Goal: Task Accomplishment & Management: Manage account settings

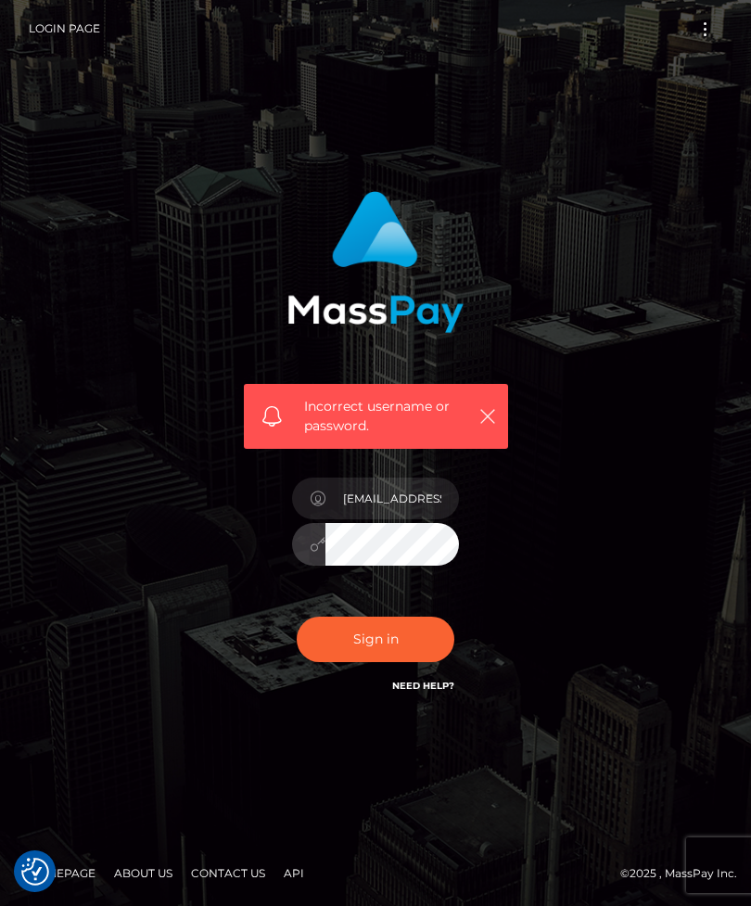
scroll to position [186, 0]
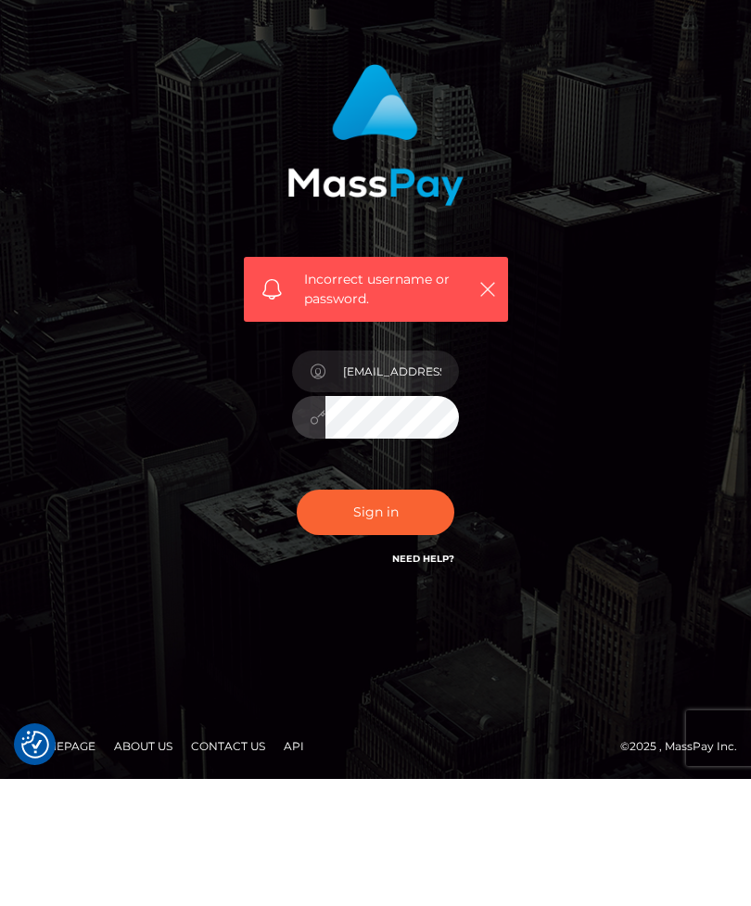
click at [391, 617] on button "Sign in" at bounding box center [376, 639] width 158 height 45
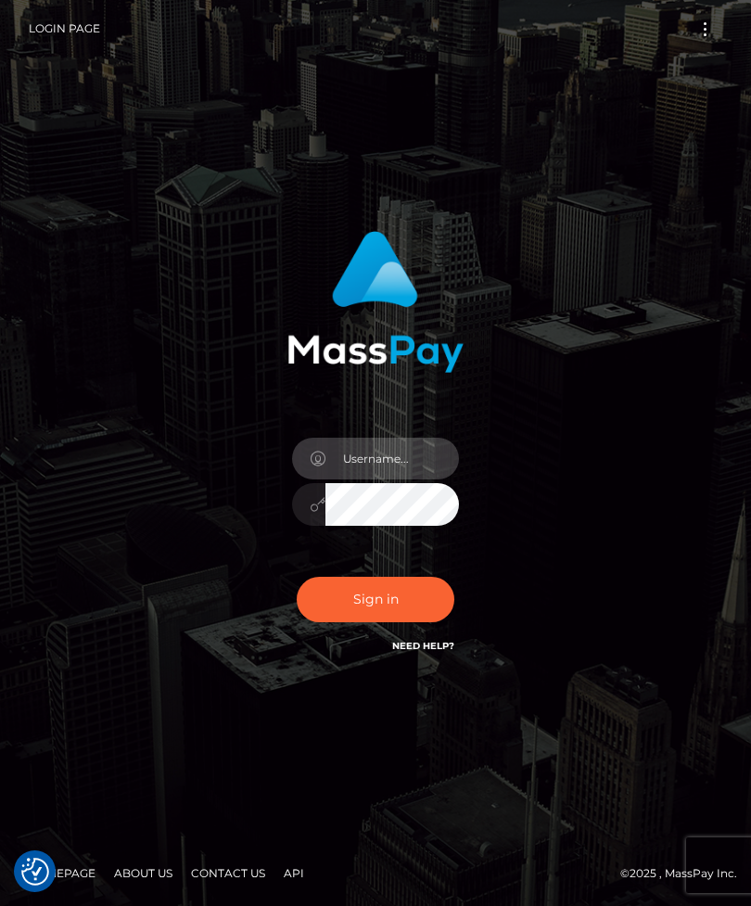
click at [415, 479] on input "text" at bounding box center [392, 459] width 134 height 42
type input "info@6352spa"
type input "info@6352spa.com"
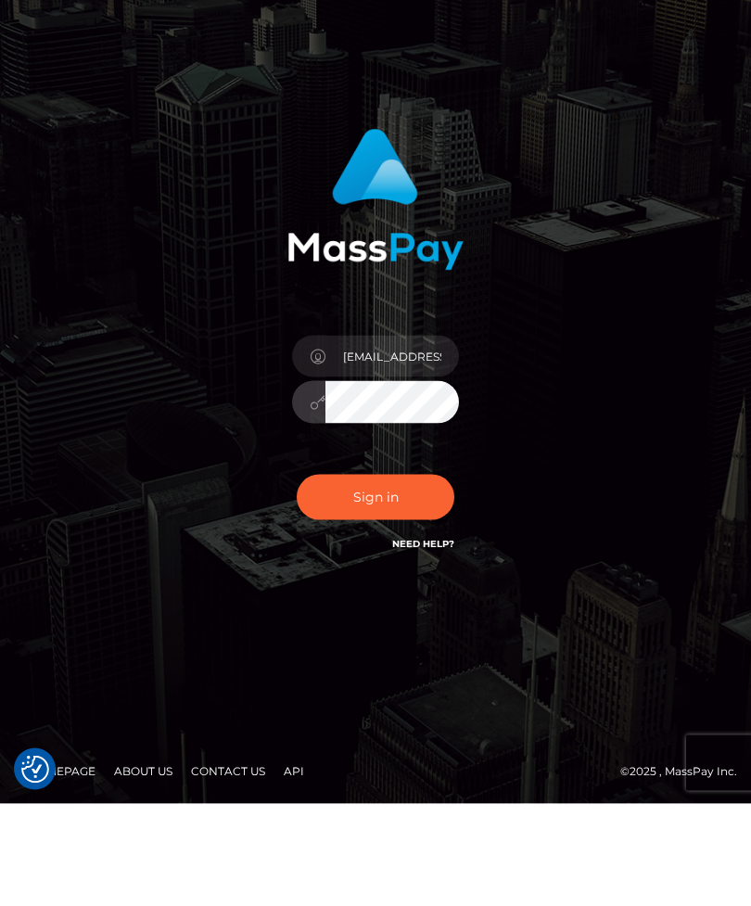
click at [389, 577] on button "Sign in" at bounding box center [376, 599] width 158 height 45
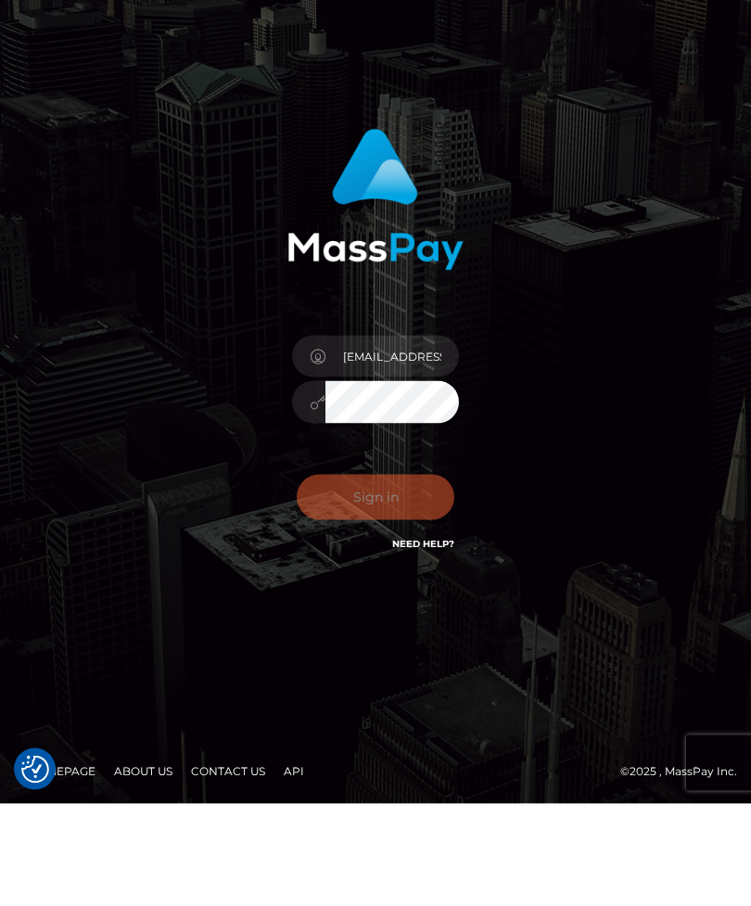
scroll to position [59, 0]
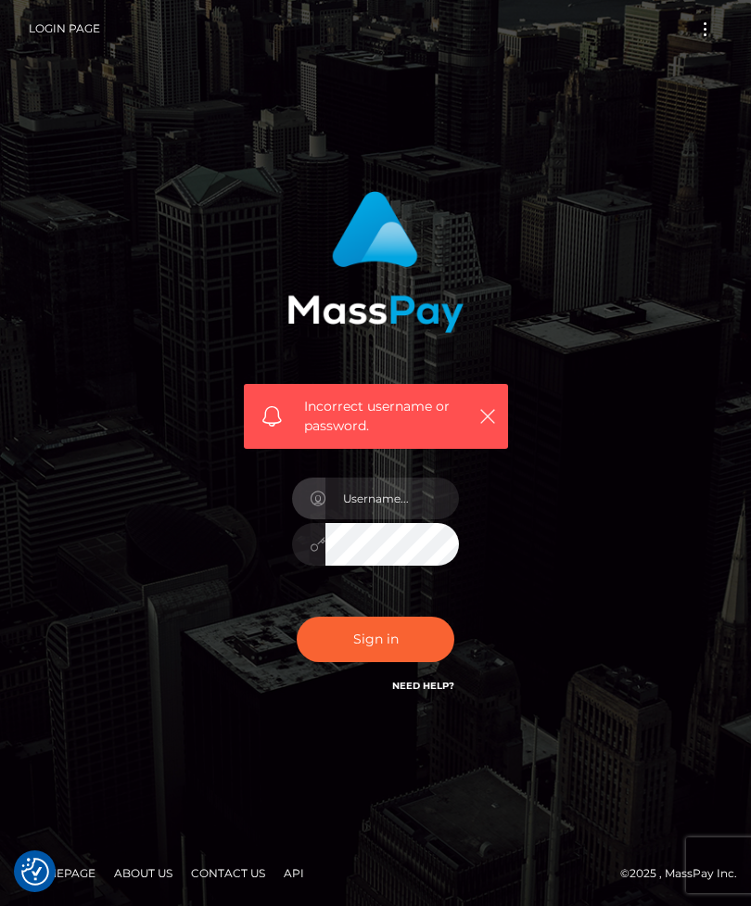
click at [484, 427] on button "button" at bounding box center [487, 415] width 23 height 23
click at [411, 519] on input "text" at bounding box center [392, 499] width 134 height 42
type input "Info@6352spa.com"
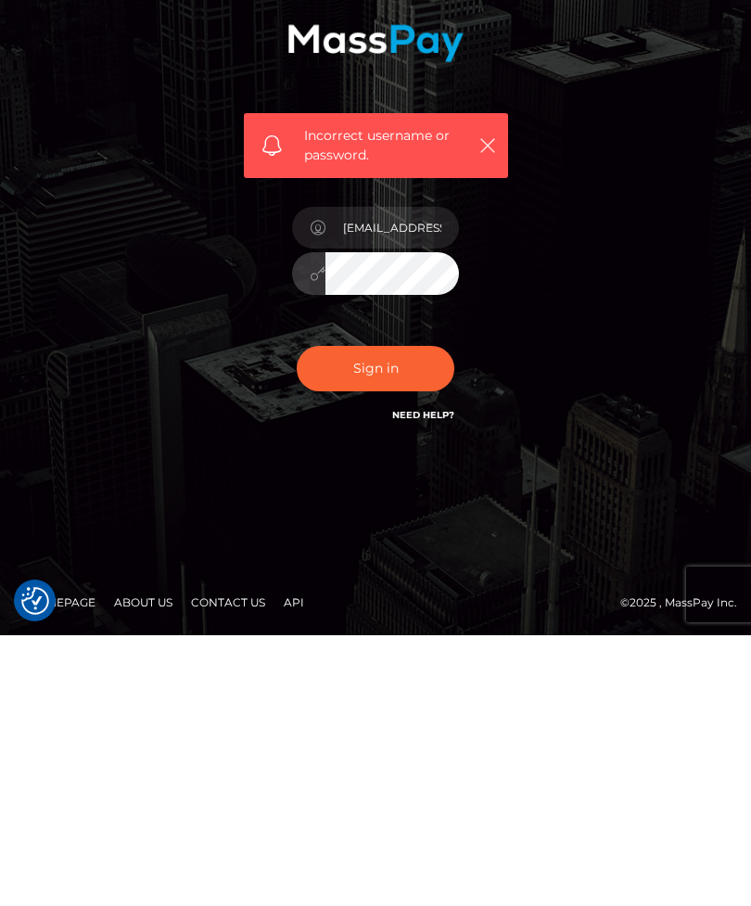
click at [403, 617] on button "Sign in" at bounding box center [376, 639] width 158 height 45
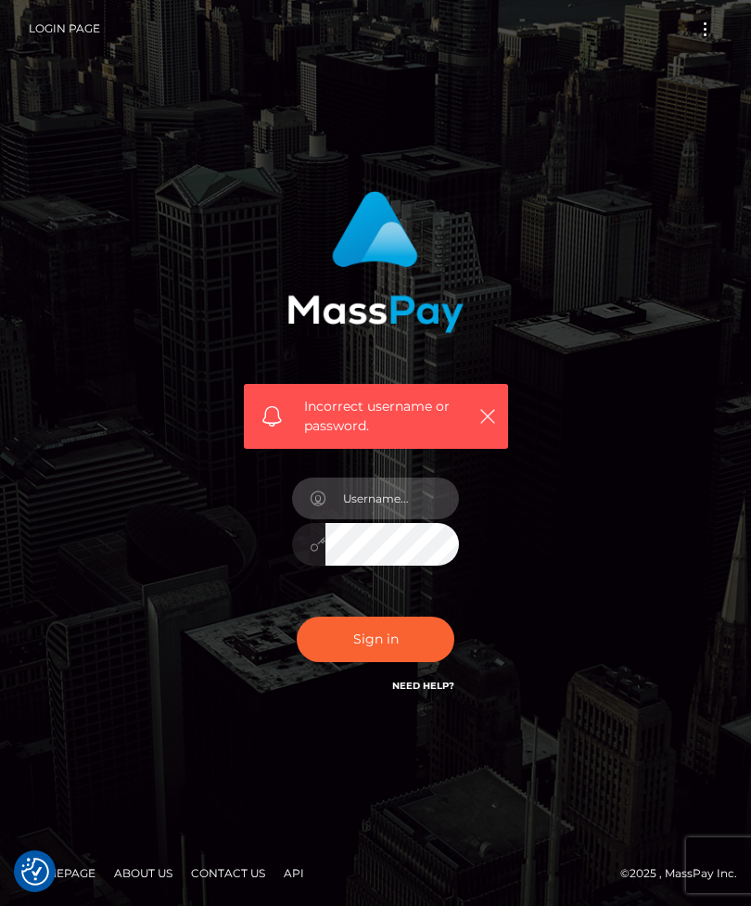
click at [424, 519] on input "text" at bounding box center [392, 499] width 134 height 42
type input "[EMAIL_ADDRESS][DOMAIN_NAME]"
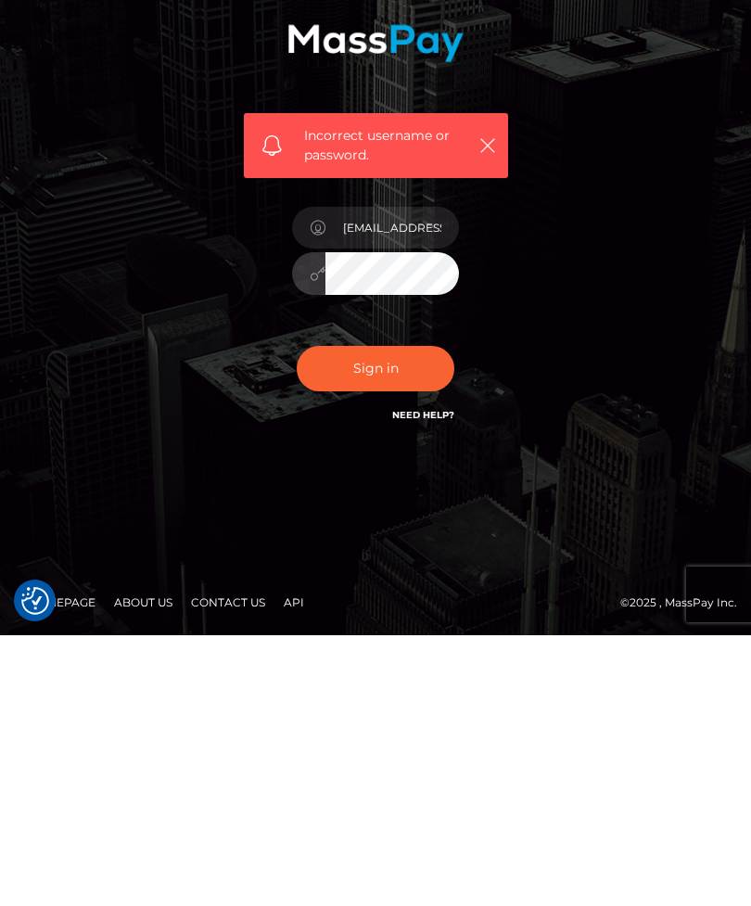
click at [394, 617] on button "Sign in" at bounding box center [376, 639] width 158 height 45
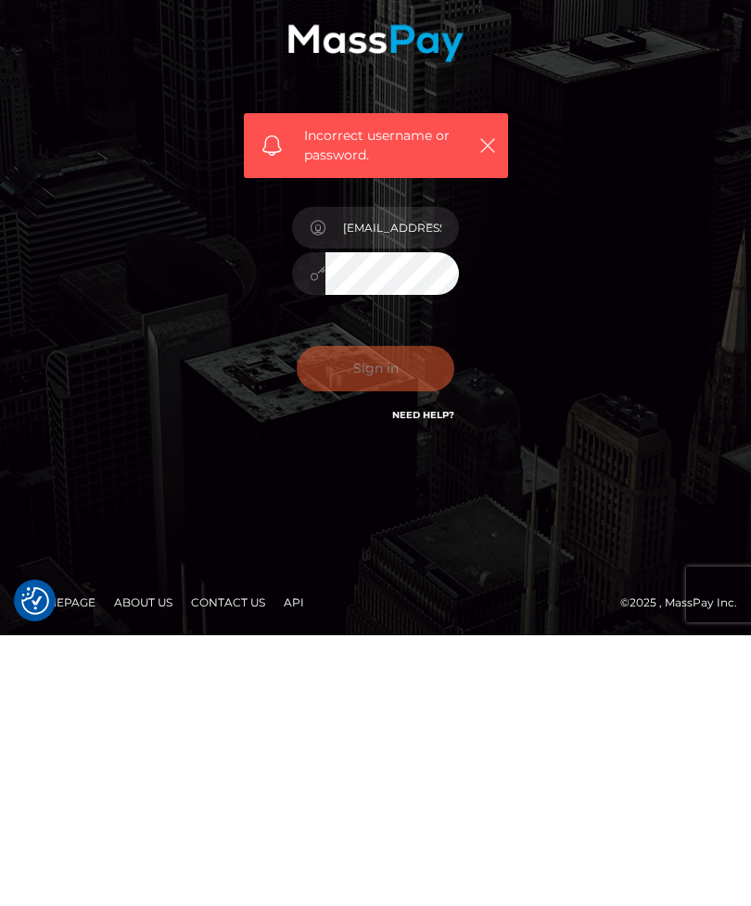
scroll to position [59, 0]
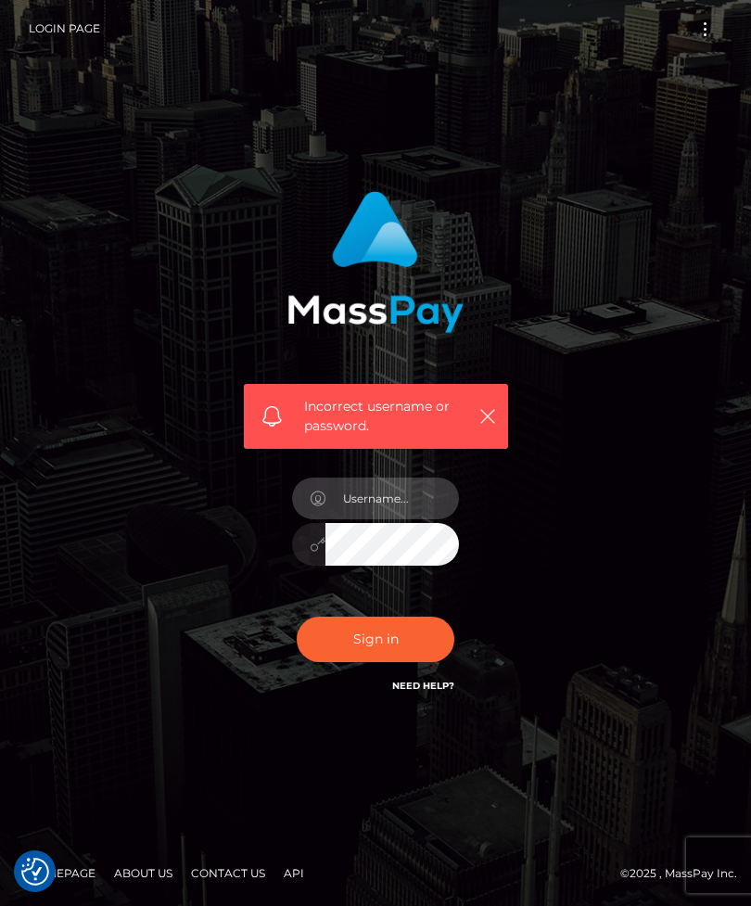
click at [420, 512] on input "text" at bounding box center [392, 499] width 134 height 42
type input "[EMAIL_ADDRESS][DOMAIN_NAME]"
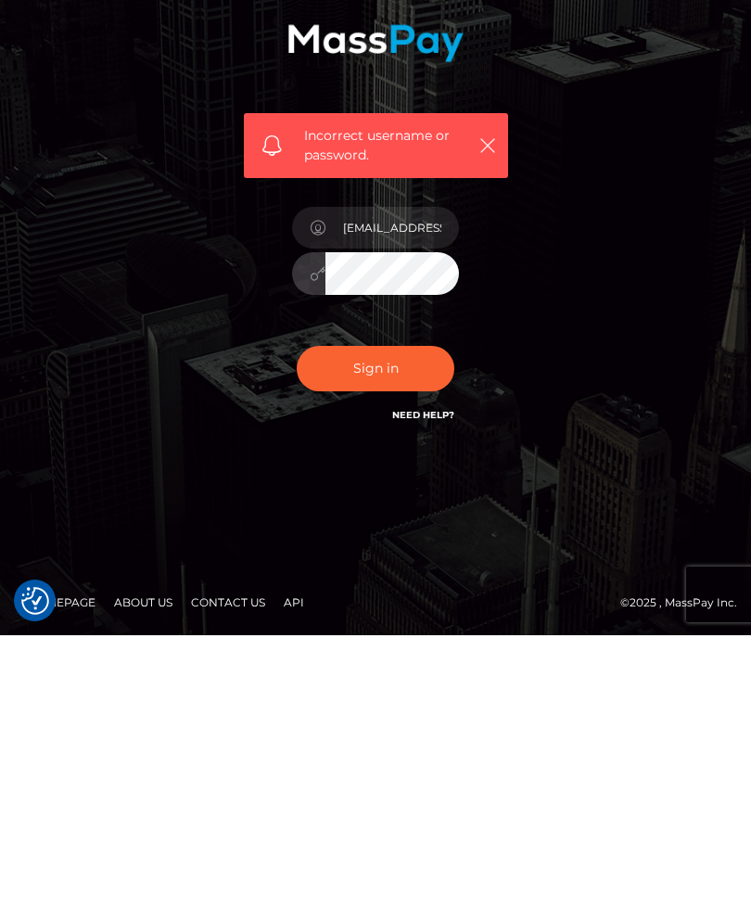
click at [407, 617] on button "Sign in" at bounding box center [376, 639] width 158 height 45
